Goal: Information Seeking & Learning: Find specific fact

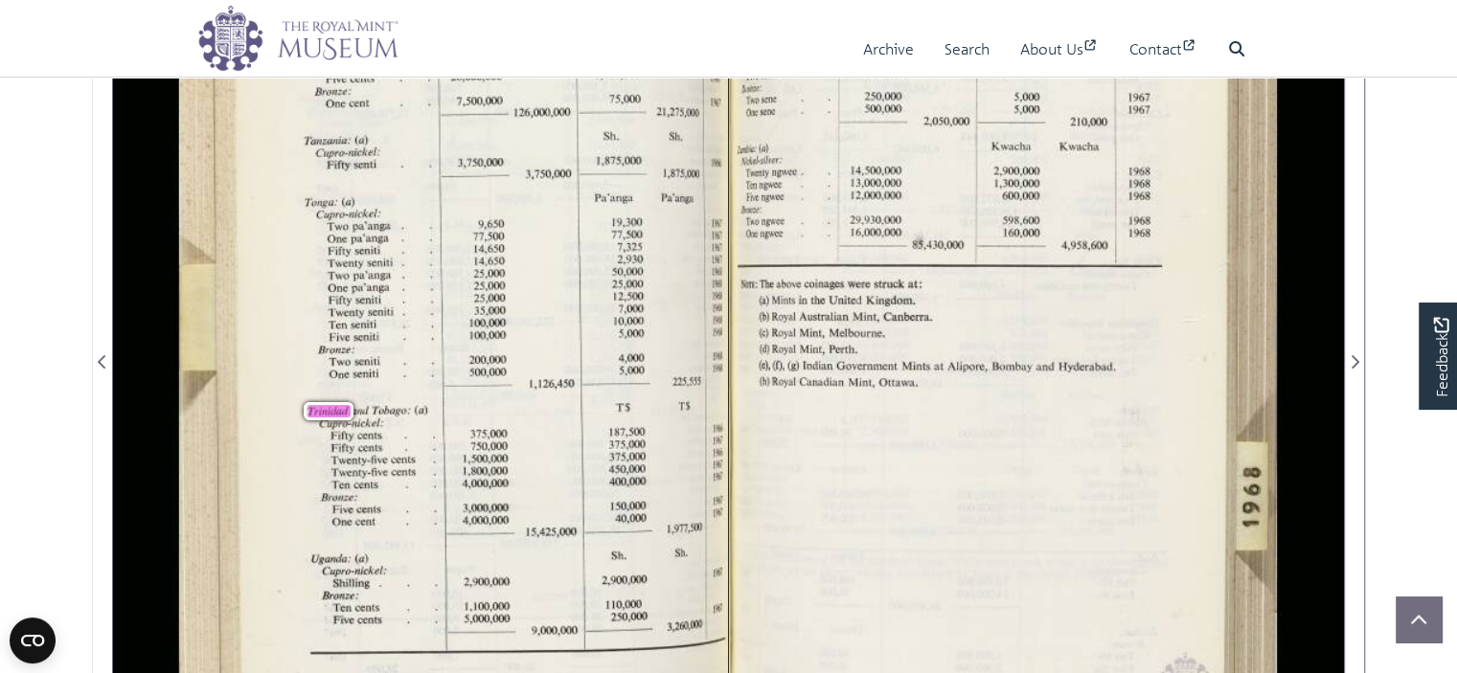
scroll to position [479, 0]
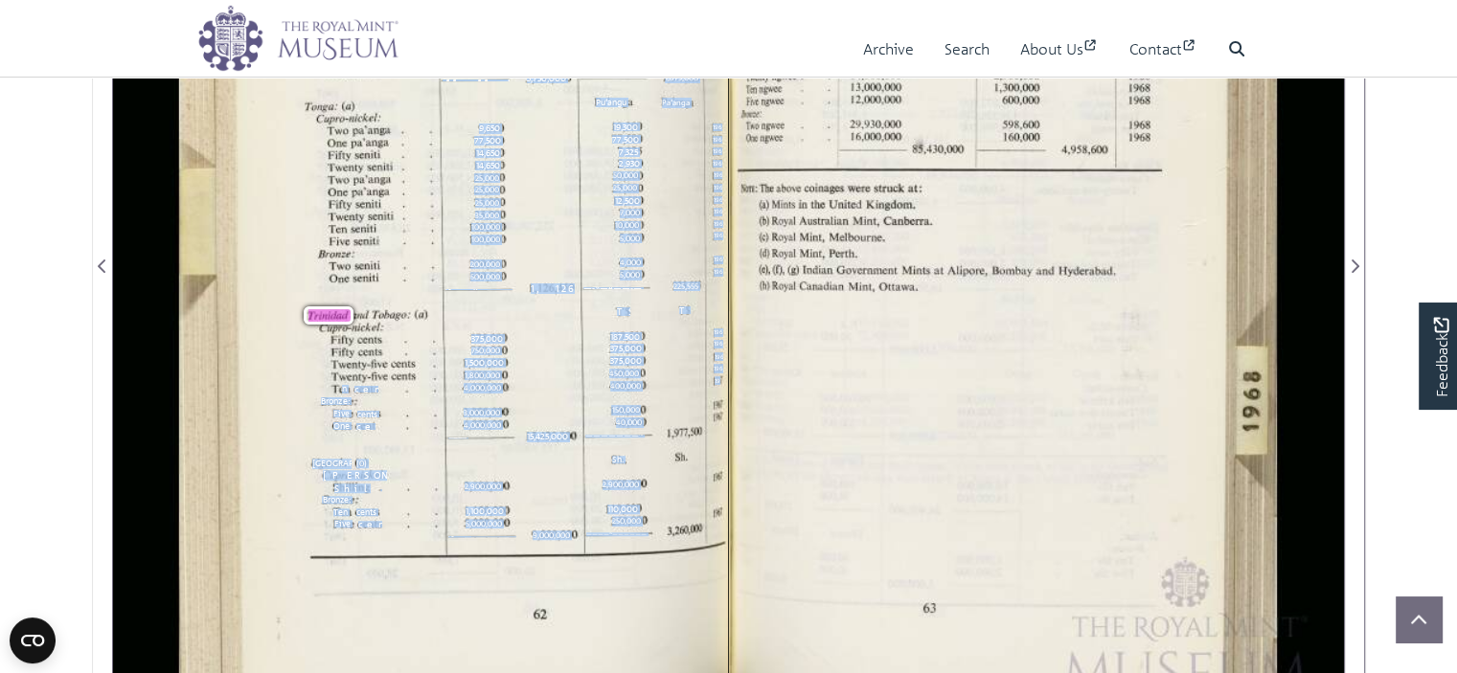
drag, startPoint x: 720, startPoint y: 377, endPoint x: 337, endPoint y: 387, distance: 383.2
click at [339, 387] on div "21 .ti, Denomination, etc. 1 Number of Pieces 1 Currency Value [GEOGRAPHIC_DATA…" at bounding box center [454, 254] width 549 height 959
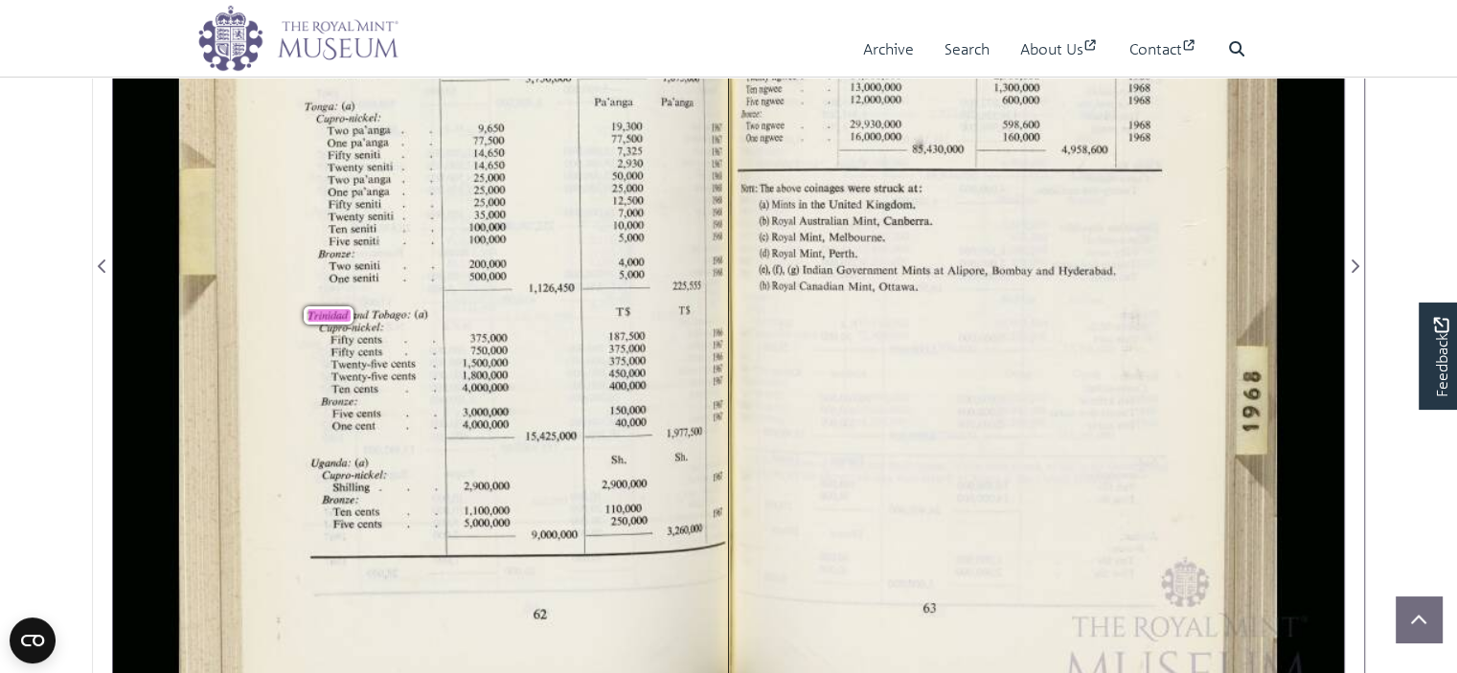
click at [337, 387] on span "Ten" at bounding box center [339, 388] width 14 height 11
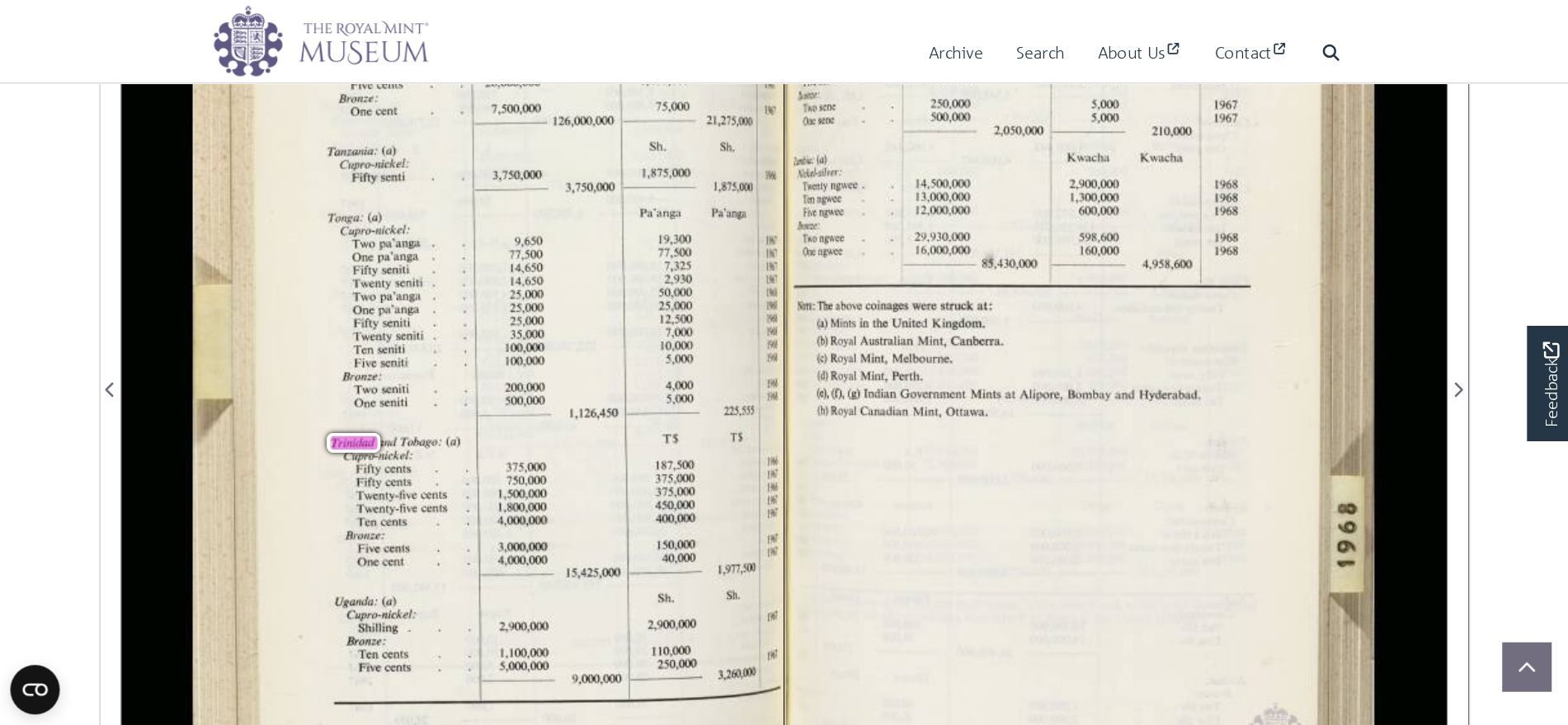
scroll to position [495, 0]
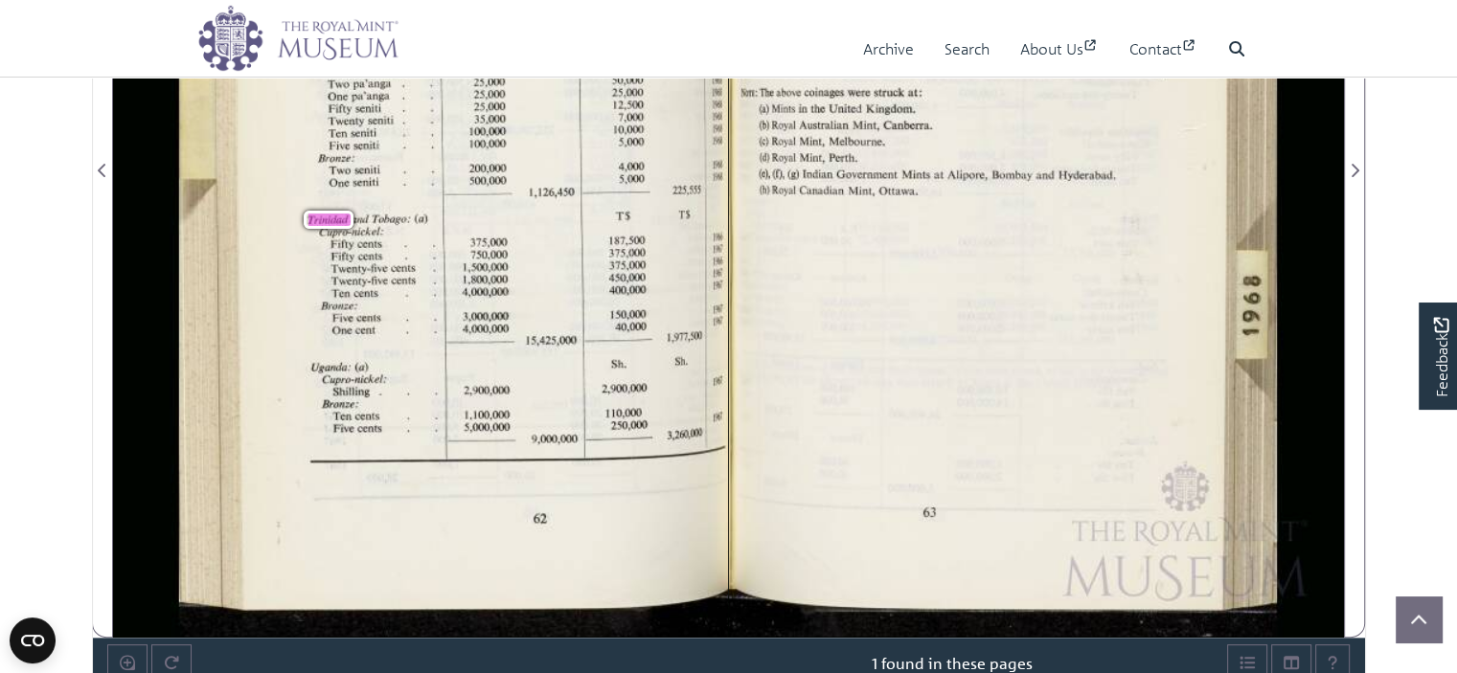
click at [300, 360] on div "21 .ti, Denomination, etc. 1 Number of Pieces 1 Currency Value [GEOGRAPHIC_DATA…" at bounding box center [454, 158] width 549 height 959
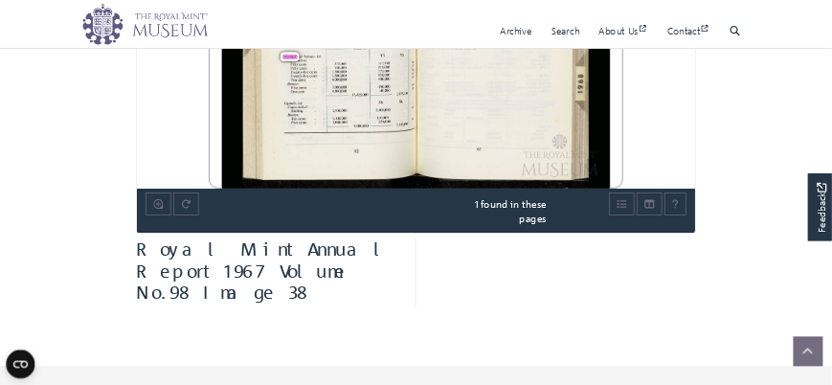
scroll to position [454, 0]
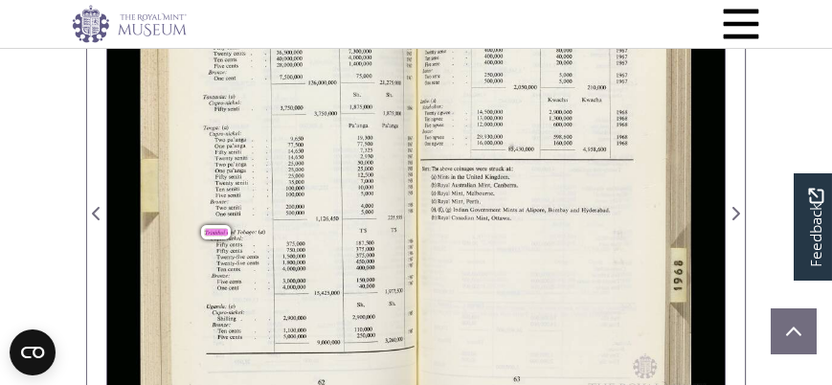
click at [379, 187] on div "S3 3,000,000 3,000,000 1 1,000,000 5,500,000 36,500,000 7.300.000 40,000,000 4,…" at bounding box center [336, 184] width 129 height 321
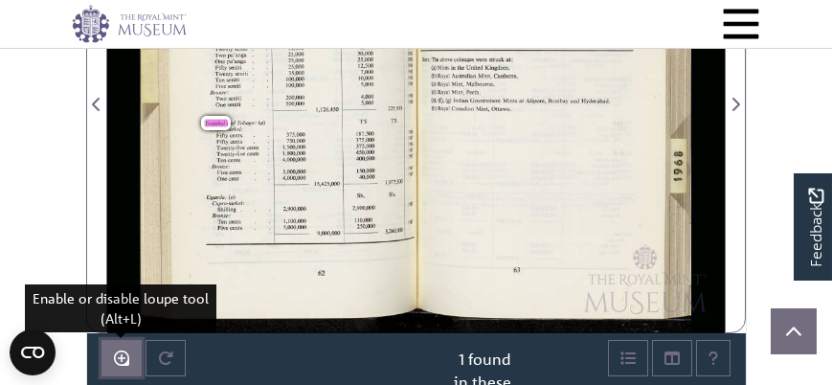
click at [120, 358] on icon "Enable or disable loupe tool (Alt+L)" at bounding box center [121, 357] width 15 height 15
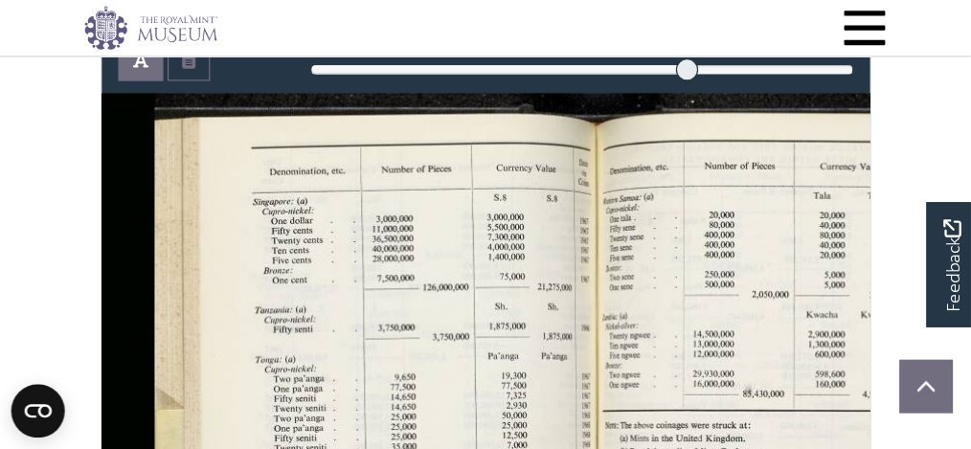
scroll to position [335, 0]
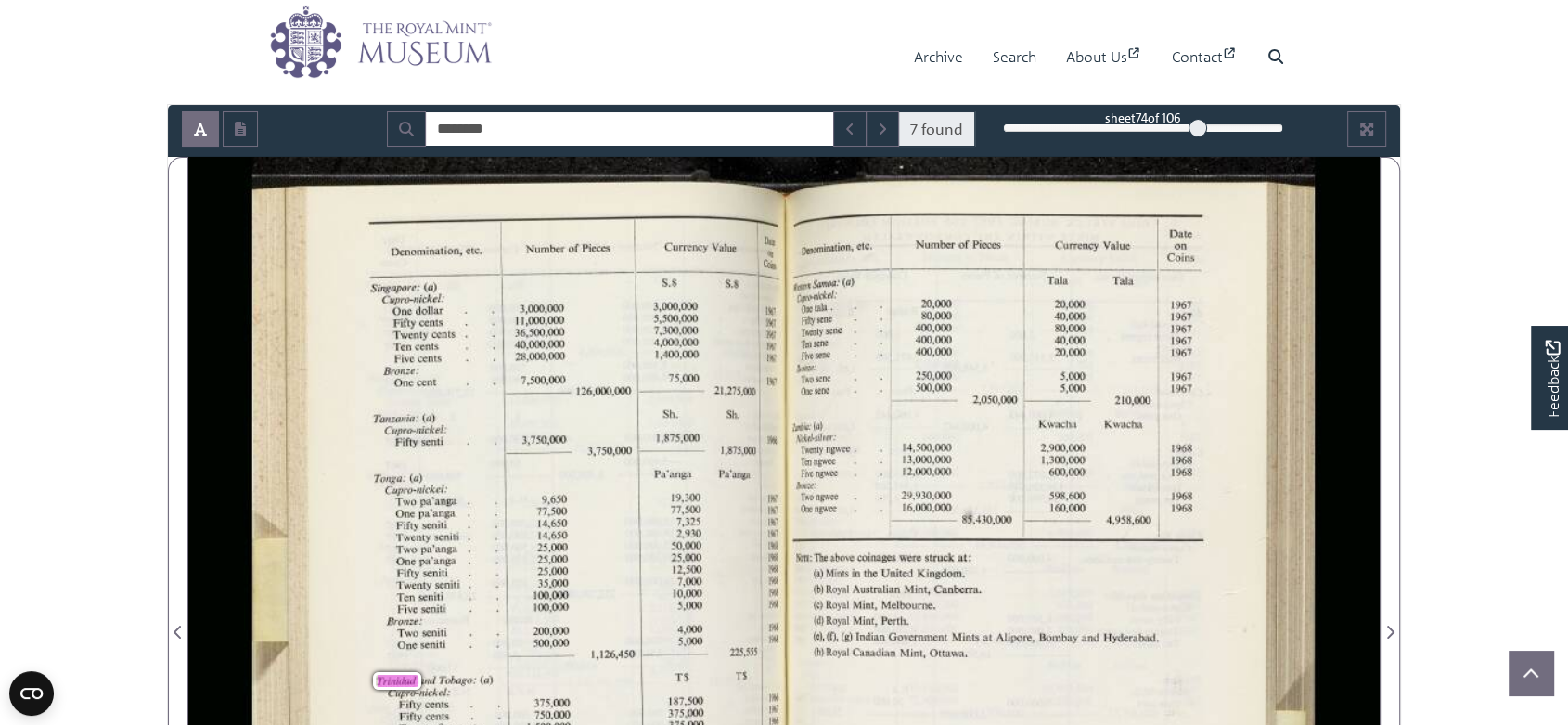
scroll to position [296, 0]
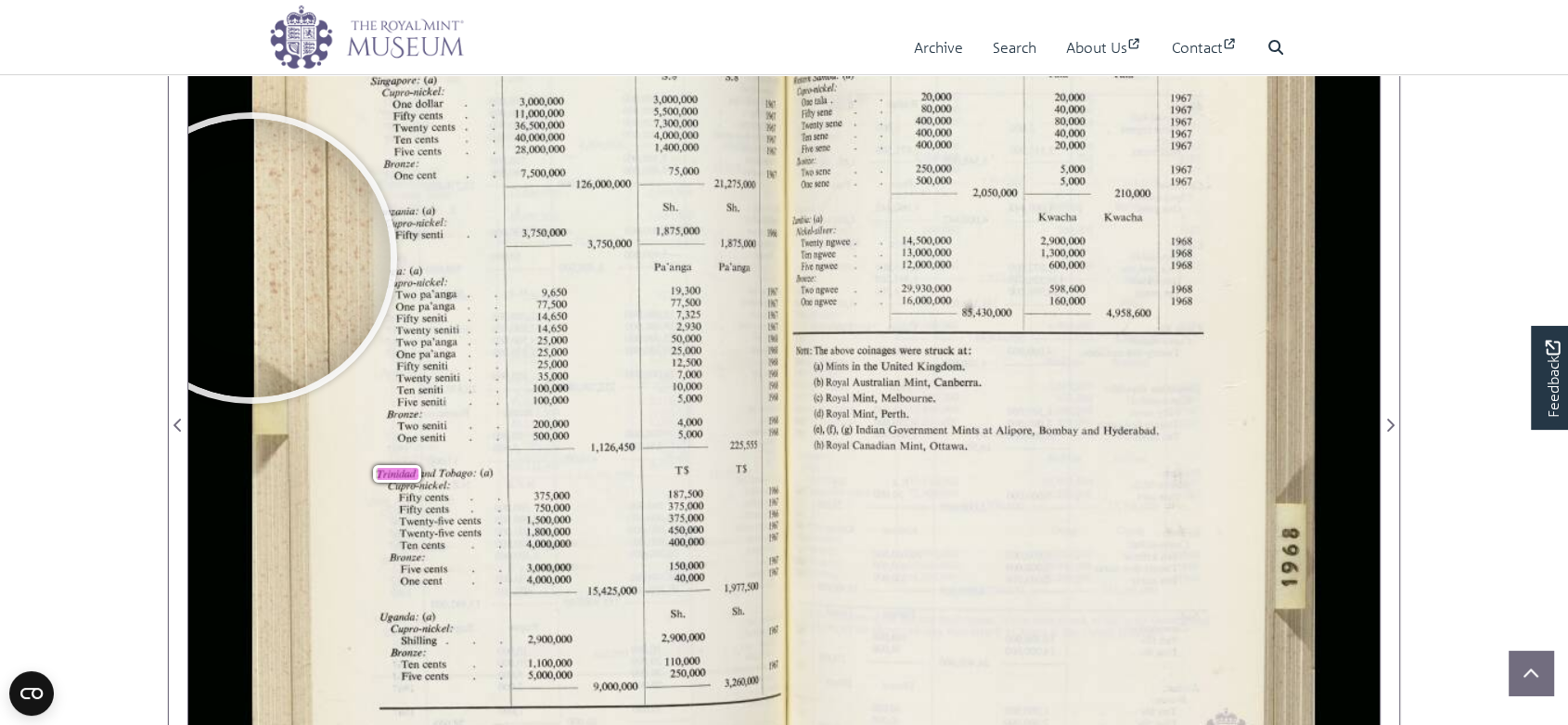
click at [252, 254] on div at bounding box center [251, 258] width 278 height 278
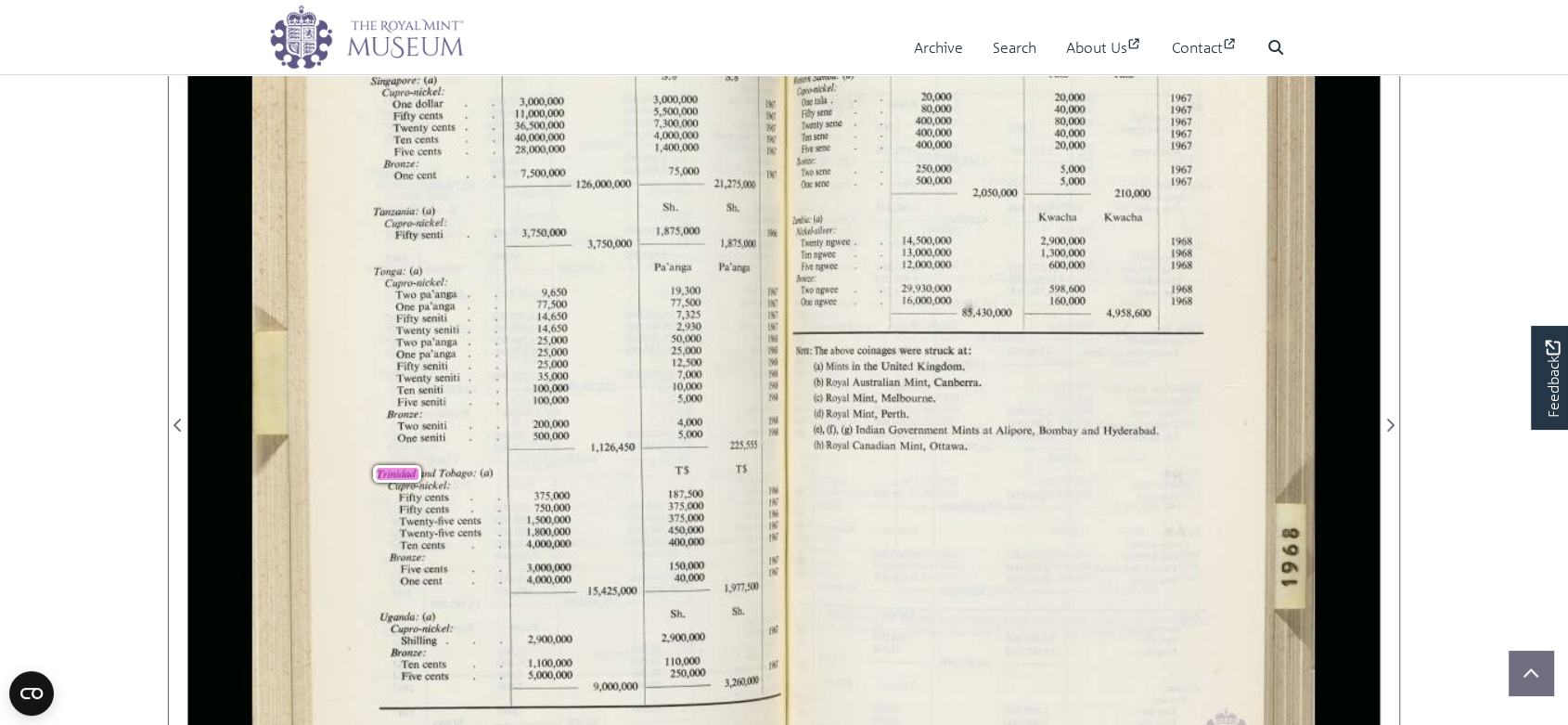
click at [95, 162] on body "Consent Details [#IABV2SETTINGS#] About This website uses cookies We use cookie…" at bounding box center [784, 665] width 1568 height 1921
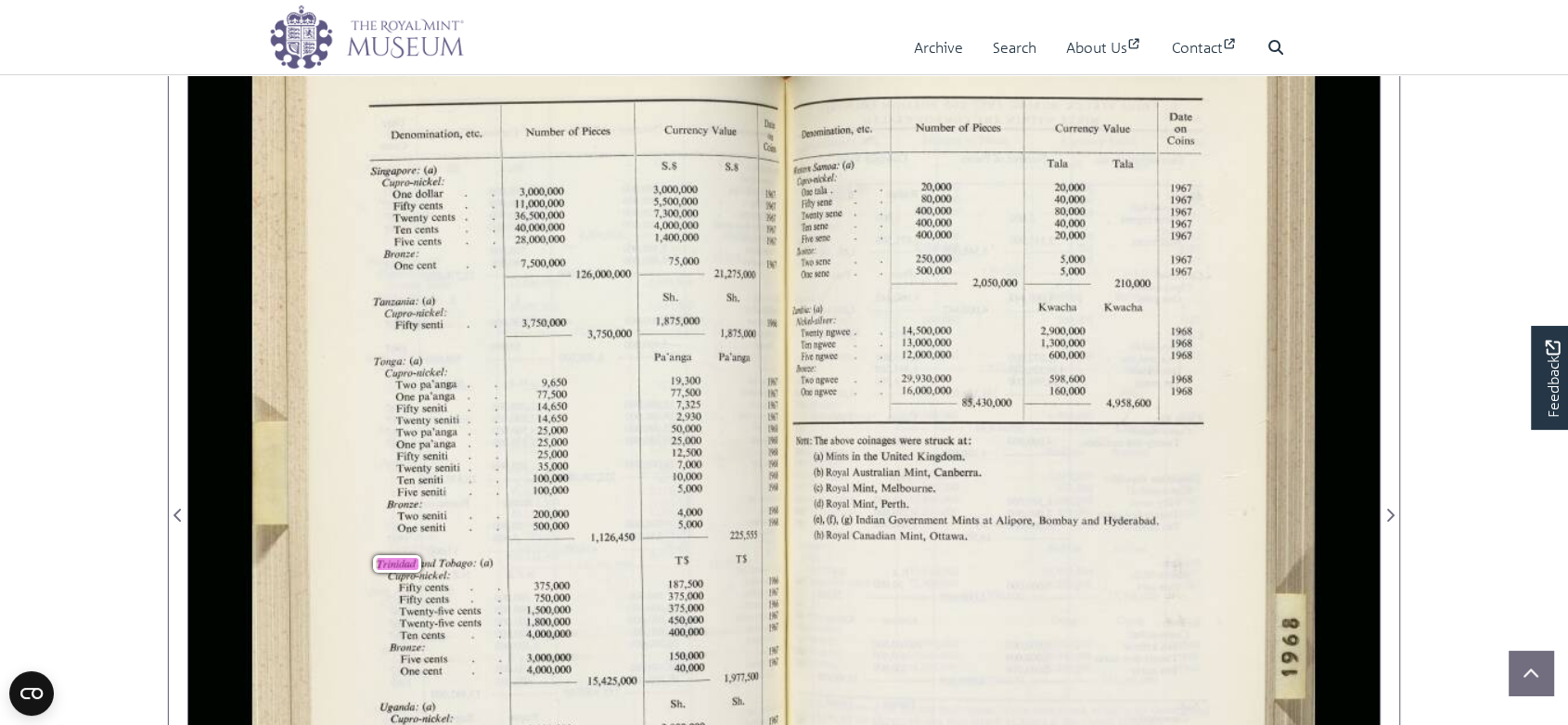
scroll to position [0, 0]
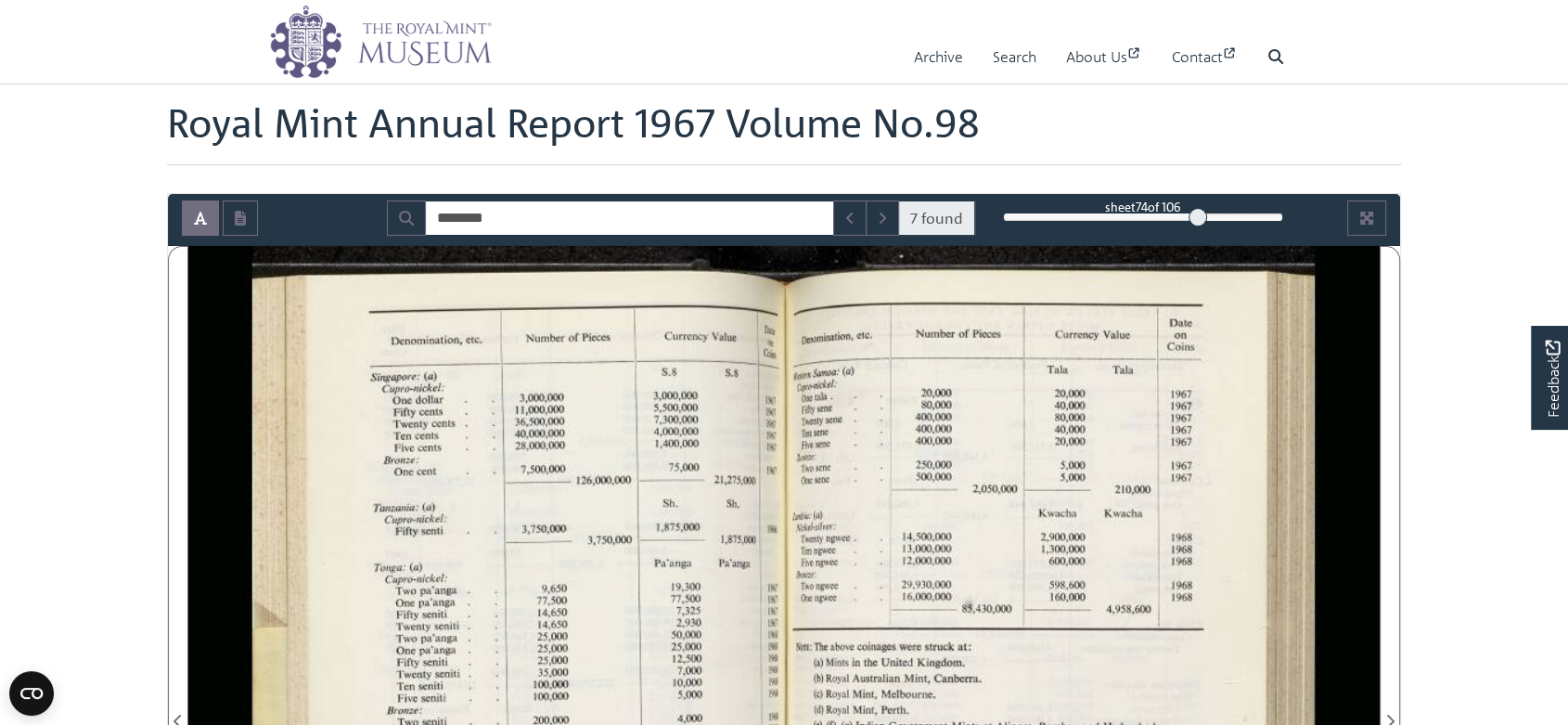
click at [933, 214] on span "7 found" at bounding box center [936, 218] width 77 height 35
click at [848, 220] on icon "Previous Match" at bounding box center [850, 217] width 10 height 15
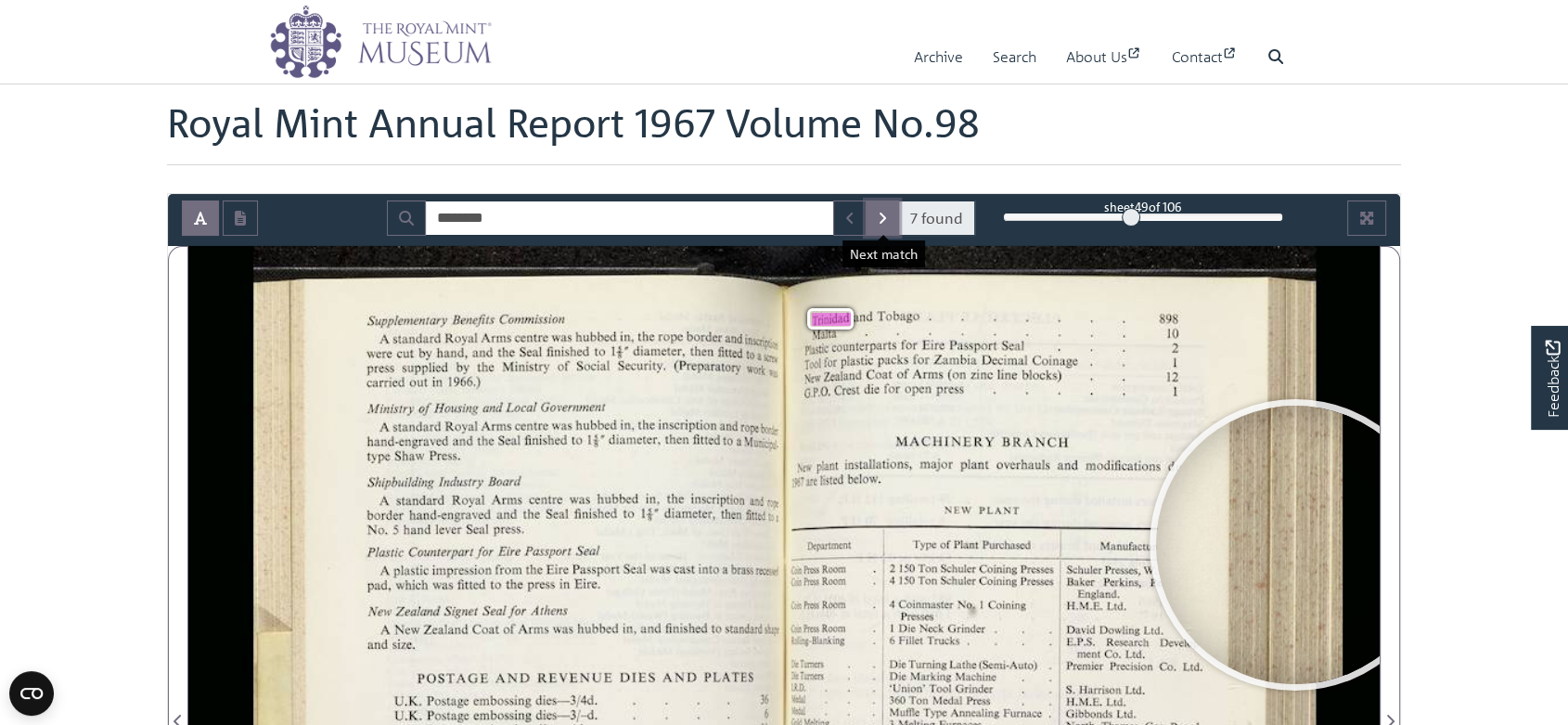
click at [878, 224] on button "Next Match" at bounding box center [882, 218] width 33 height 35
click at [885, 210] on icon "Next Match" at bounding box center [883, 217] width 10 height 15
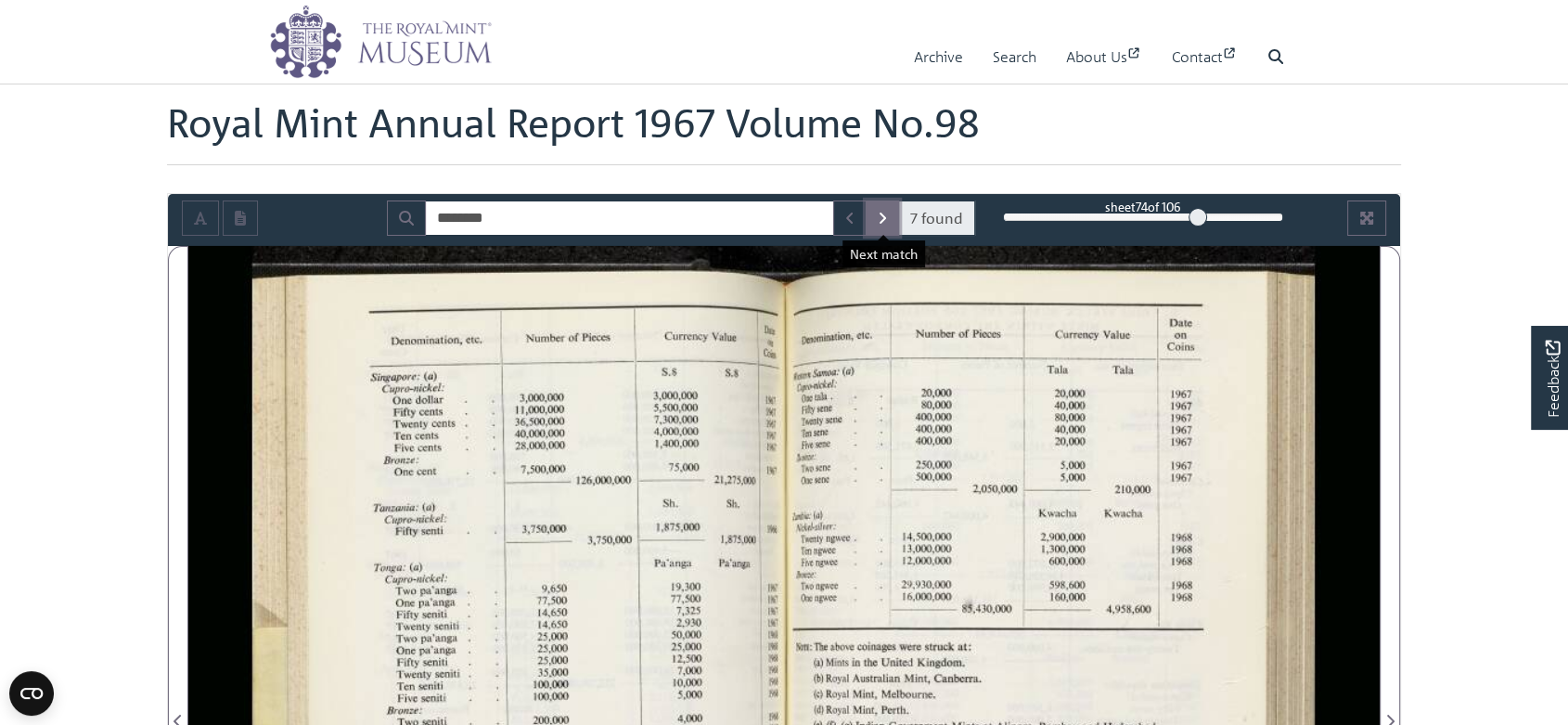
click at [885, 211] on icon "Next Match" at bounding box center [883, 217] width 10 height 15
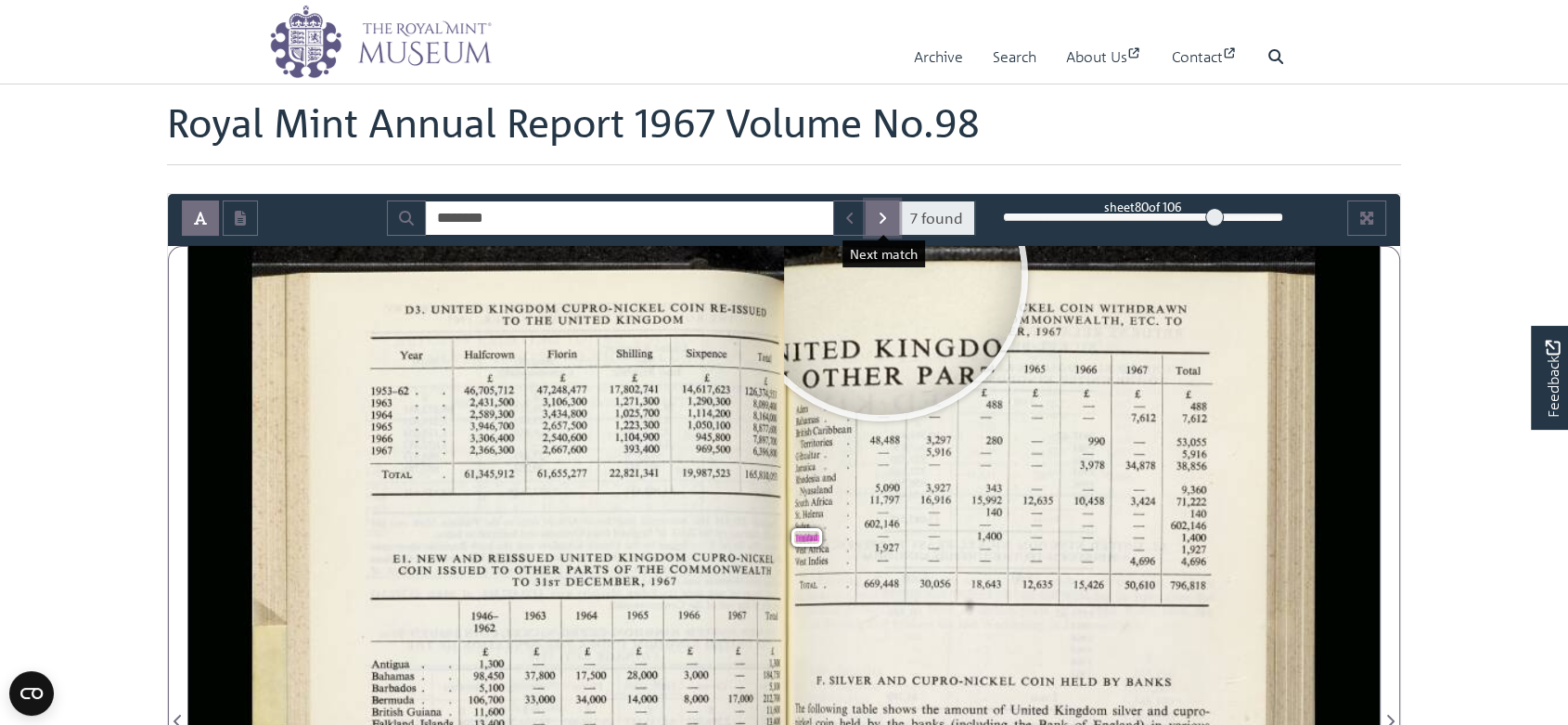
click at [873, 206] on button "Next Match" at bounding box center [882, 218] width 33 height 35
click at [887, 210] on icon "Next Match" at bounding box center [883, 217] width 10 height 15
